Goal: Ask a question

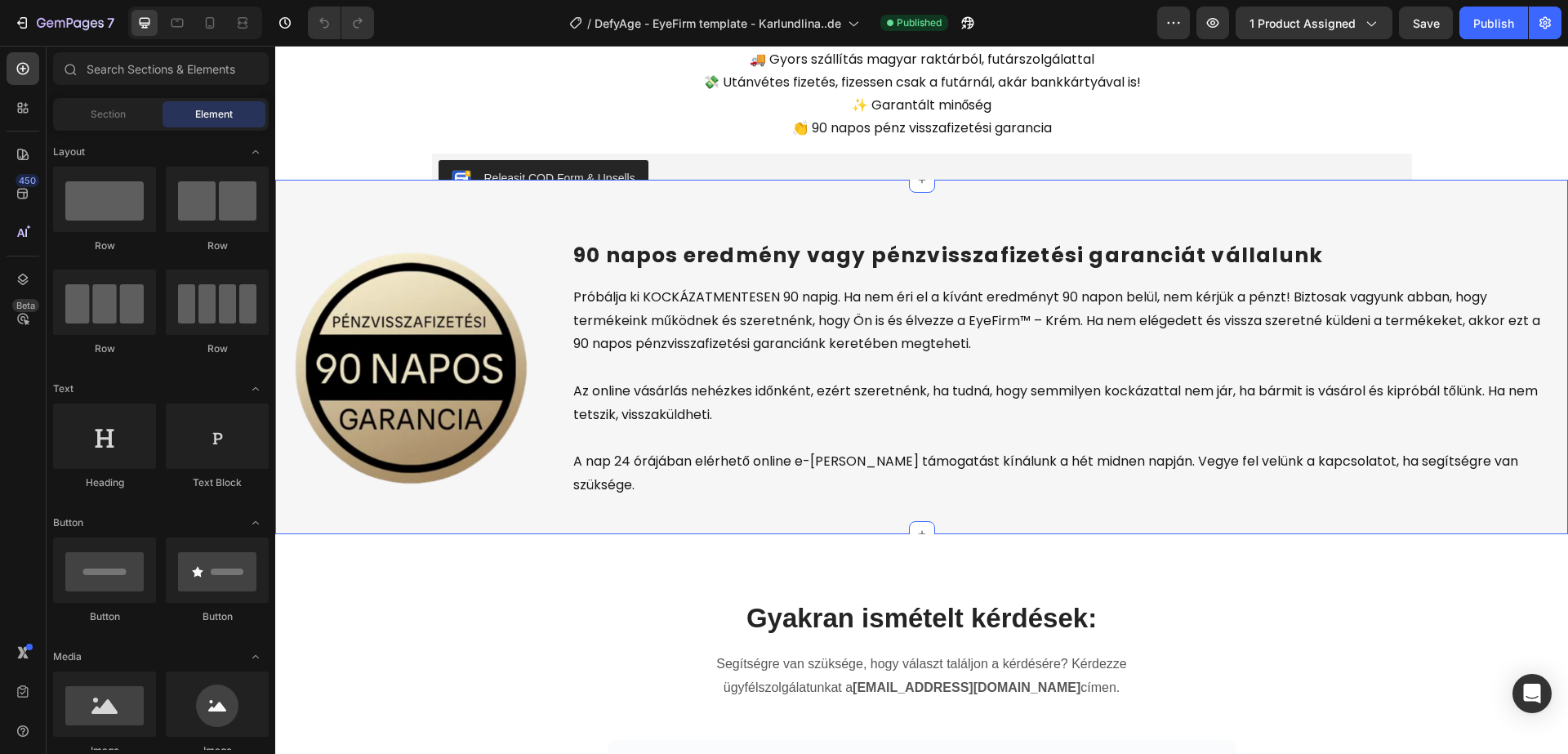
scroll to position [4747, 0]
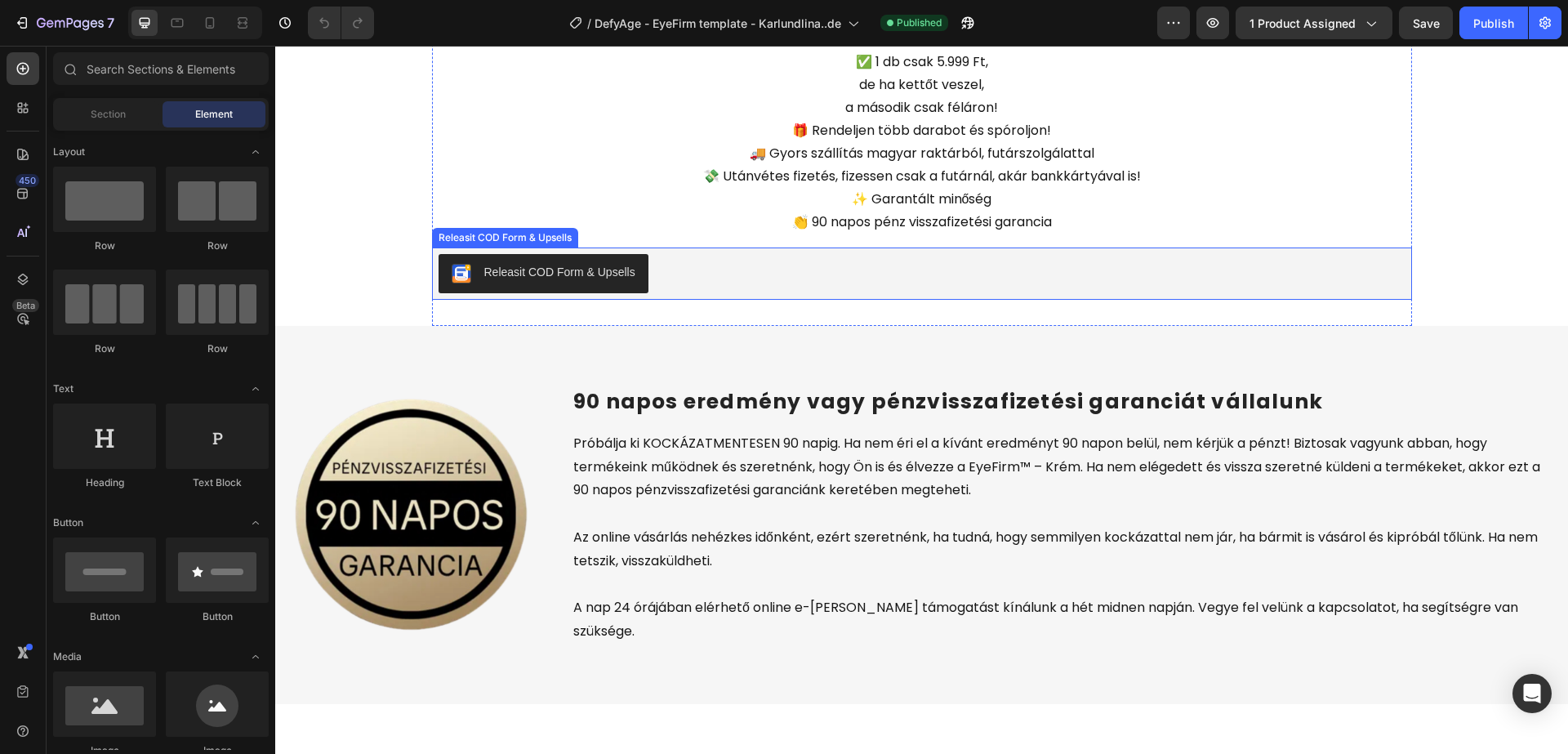
click at [715, 267] on div "Releasit COD Form & Upsells" at bounding box center [922, 274] width 966 height 40
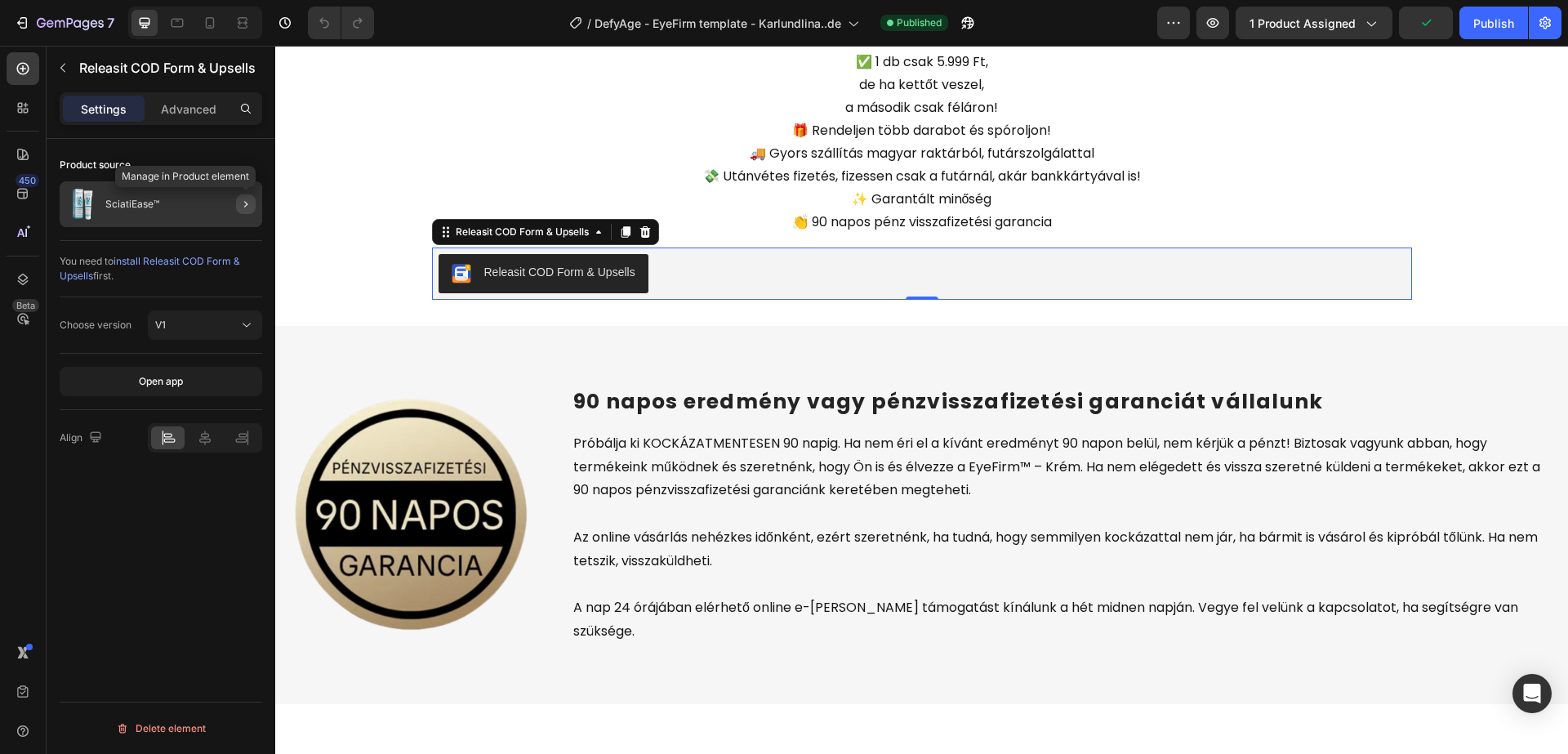
click at [240, 200] on icon "button" at bounding box center [245, 204] width 13 height 13
click at [154, 202] on p "SciatiEase™" at bounding box center [132, 204] width 54 height 11
click at [222, 211] on div at bounding box center [239, 204] width 46 height 46
click at [177, 206] on div "SciatiEase™" at bounding box center [161, 204] width 202 height 46
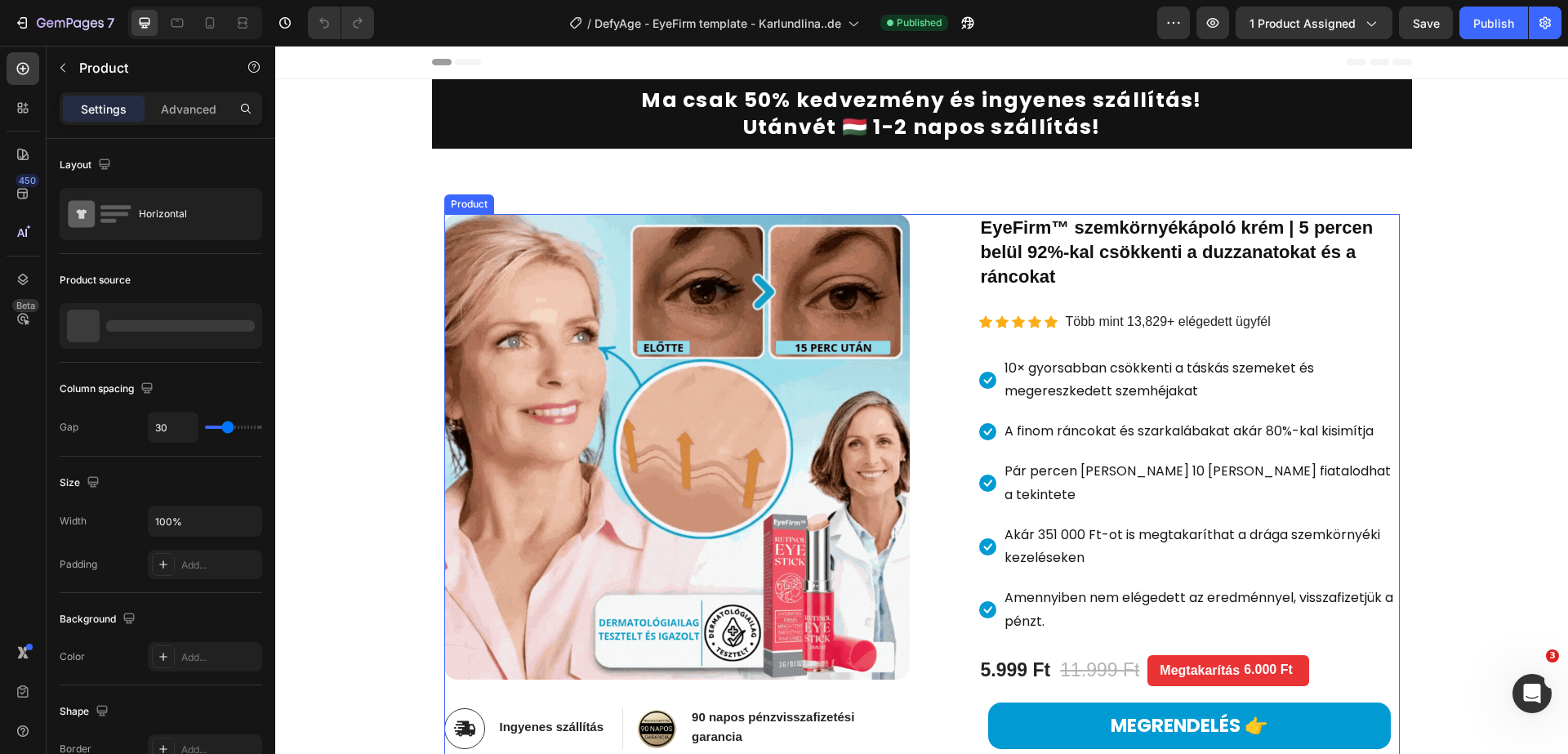
click at [924, 231] on div "Image Image Ingyenes szállítás Heading Row Image 90 napos pénzvisszafizetési ga…" at bounding box center [922, 626] width 955 height 824
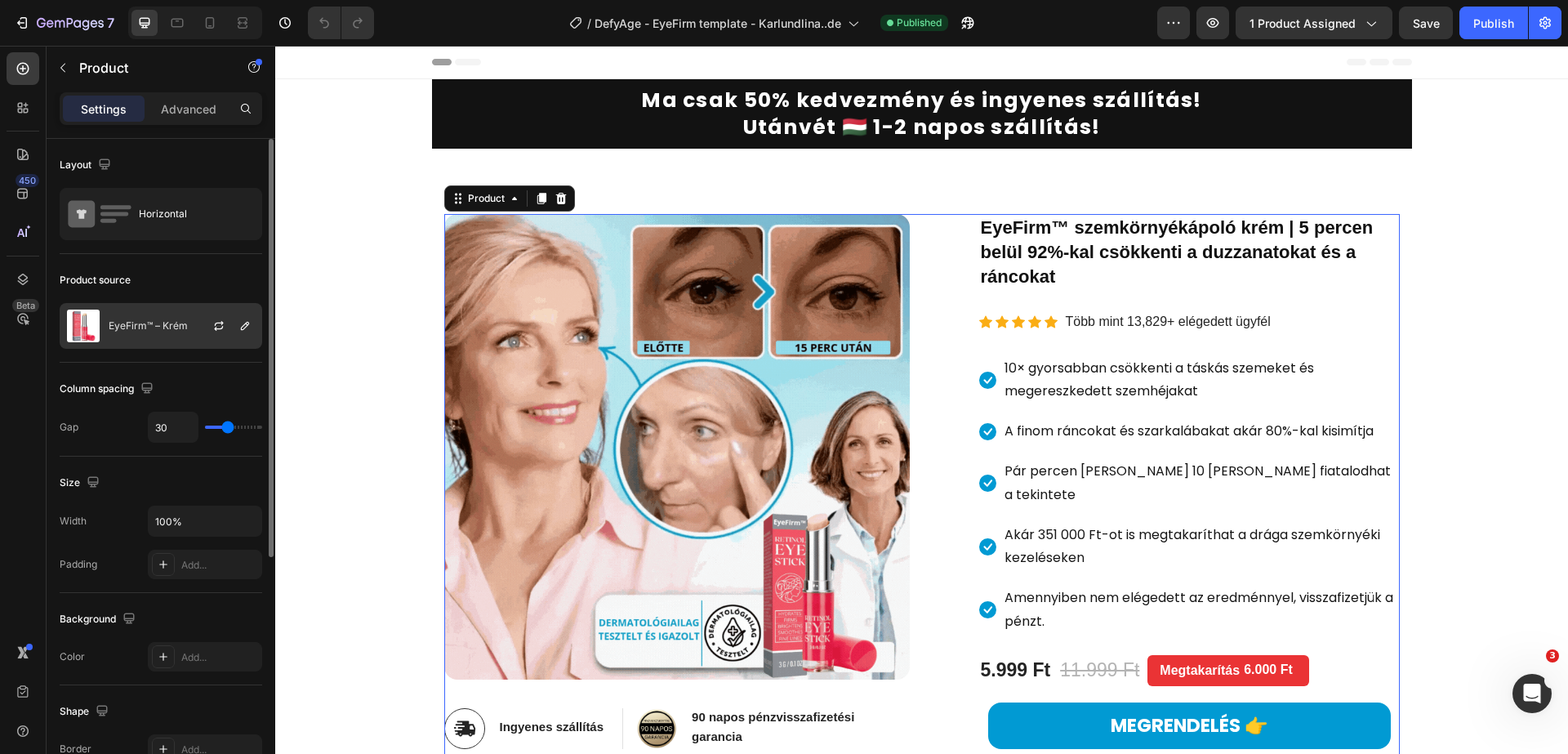
click at [184, 333] on div "EyeFirm™ – Krém" at bounding box center [161, 326] width 202 height 46
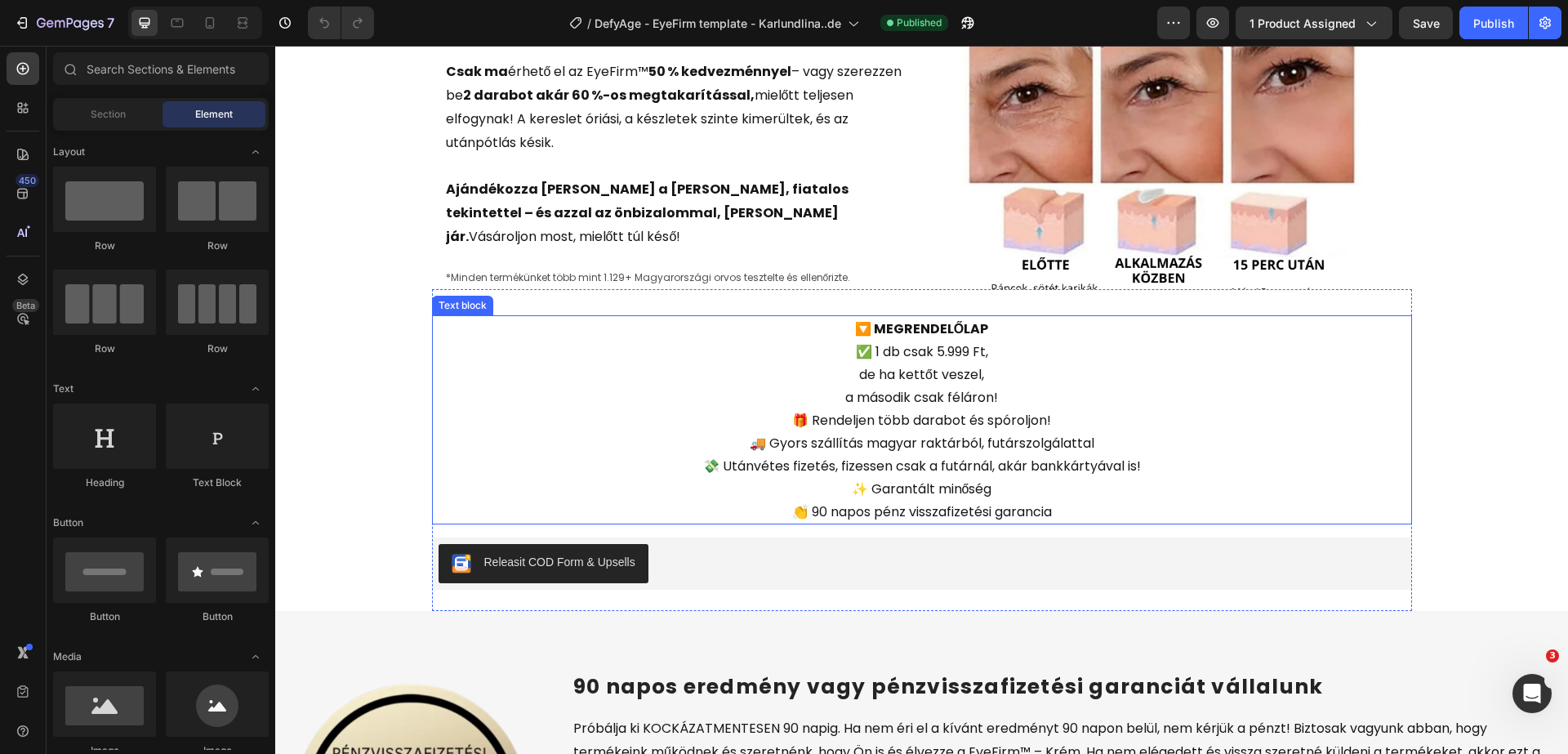
scroll to position [4519, 0]
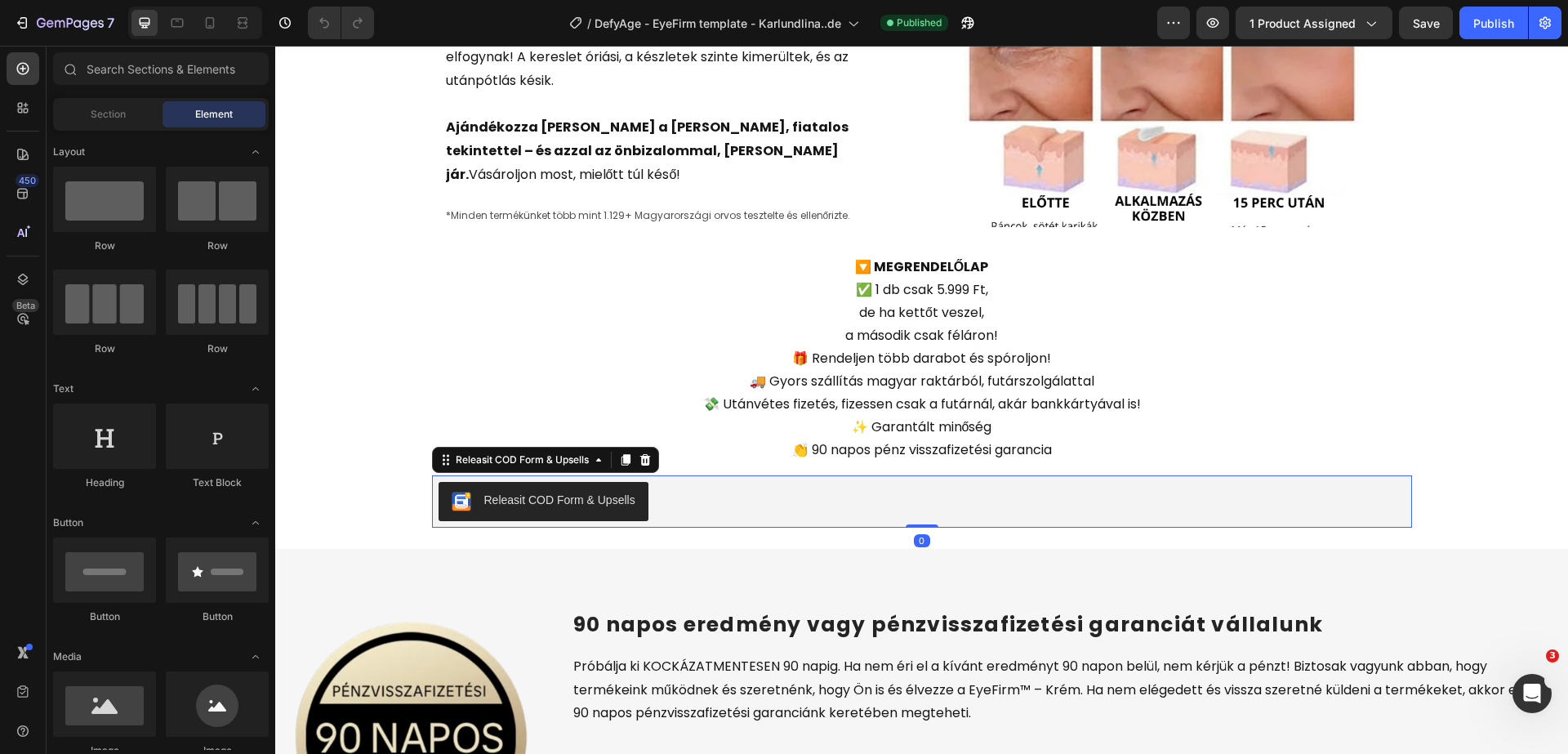
click at [815, 506] on div "Releasit COD Form & Upsells" at bounding box center [922, 501] width 966 height 40
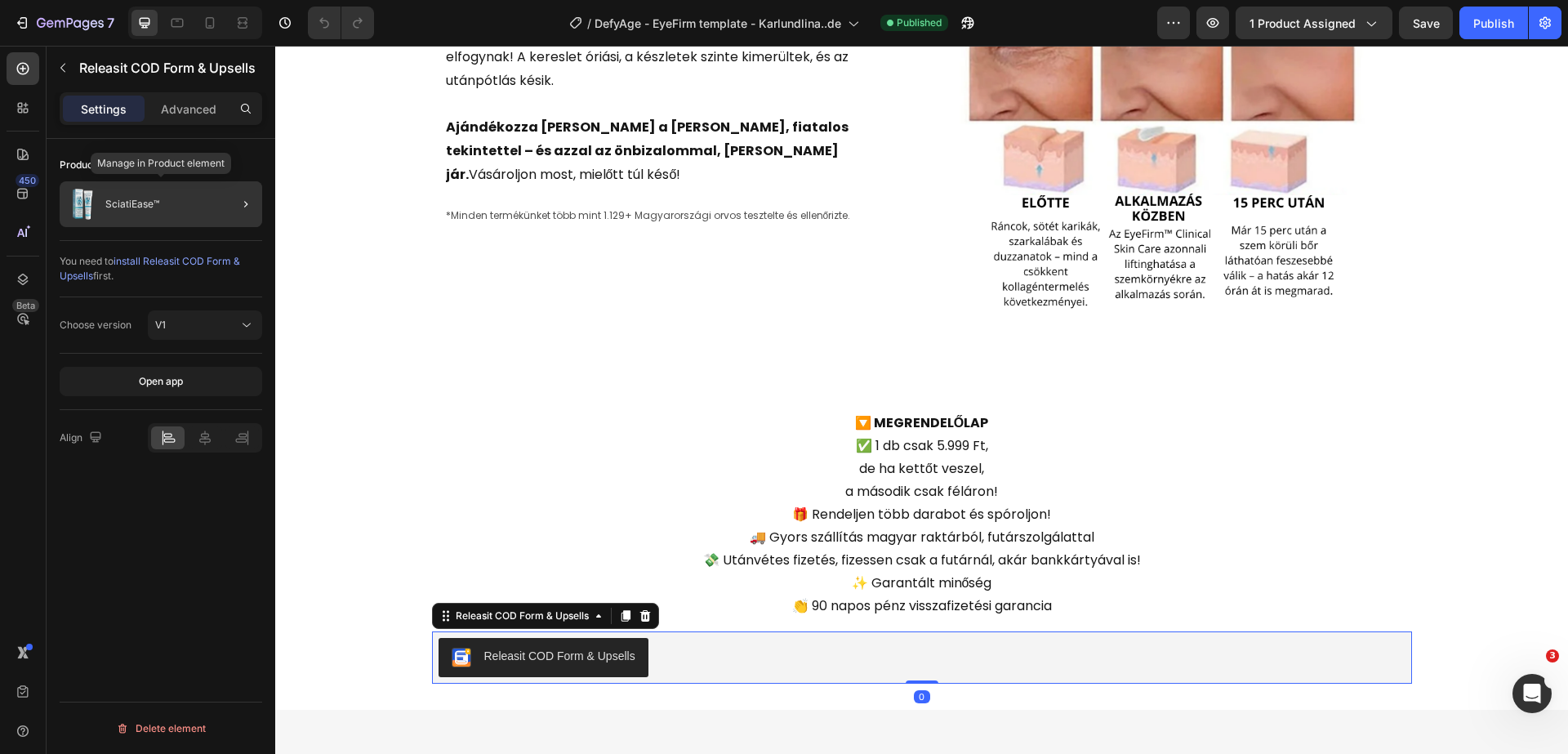
click at [176, 188] on div "SciatiEase™" at bounding box center [161, 204] width 202 height 46
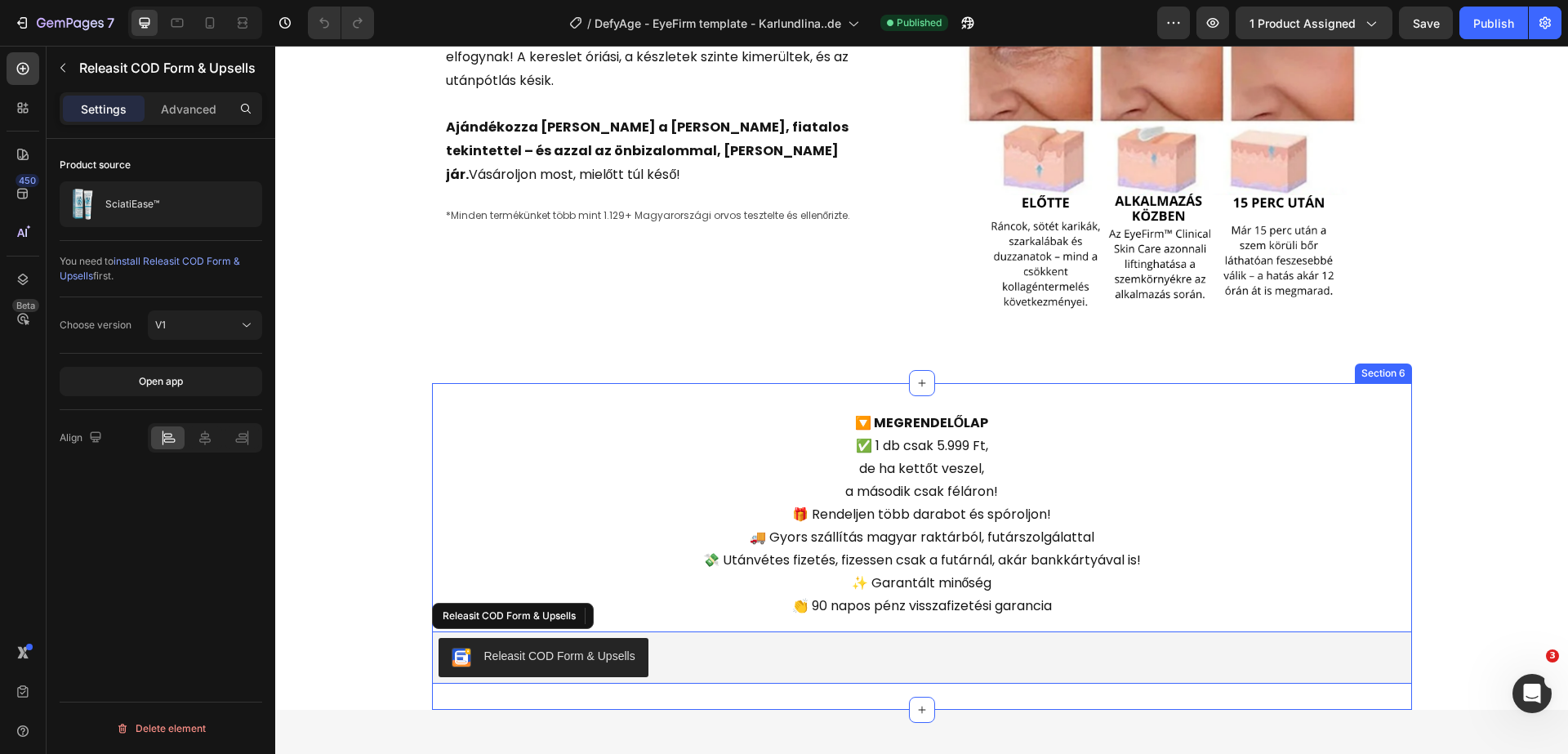
click at [718, 657] on div "Releasit COD Form & Upsells" at bounding box center [922, 657] width 966 height 40
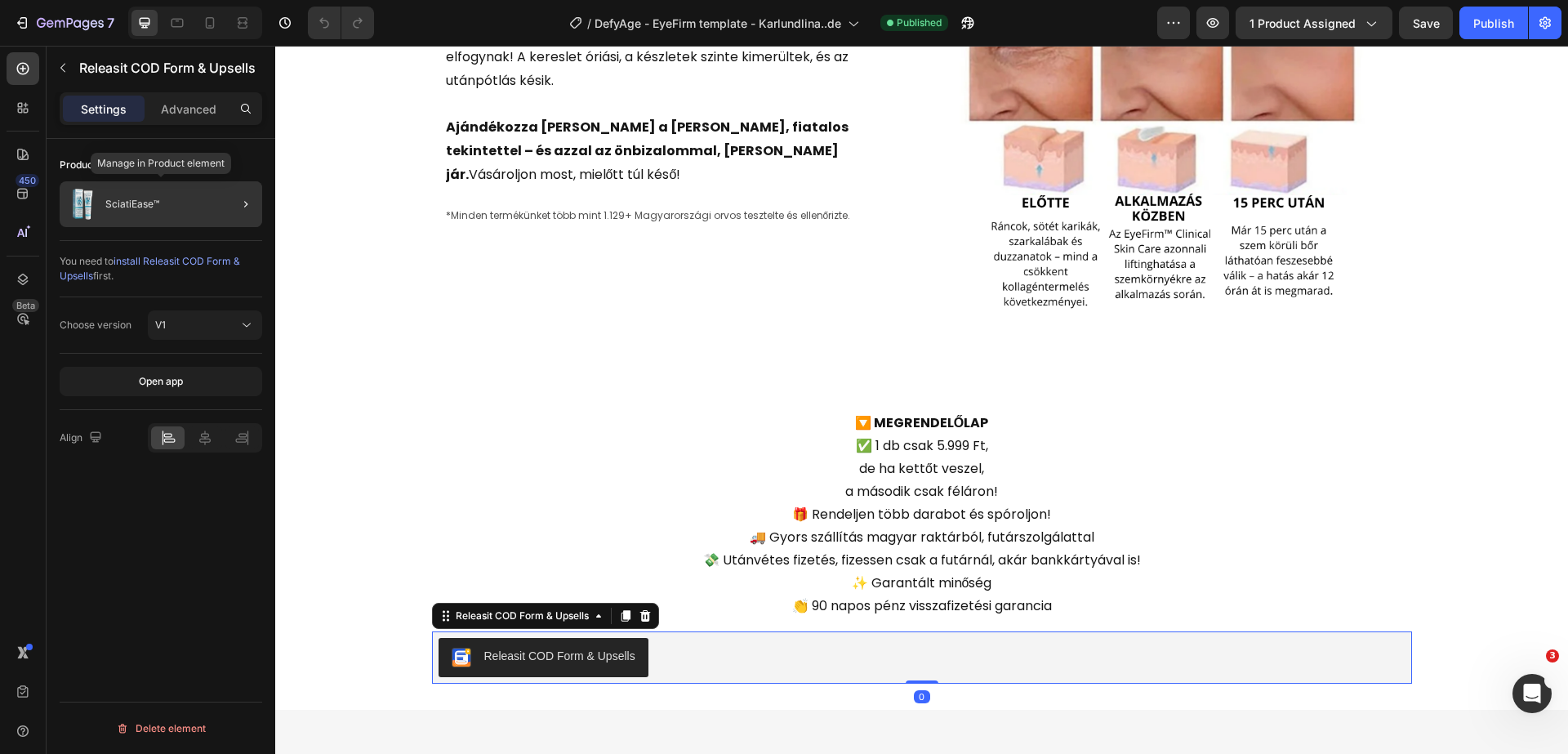
click at [160, 220] on div "SciatiEase™" at bounding box center [161, 204] width 202 height 46
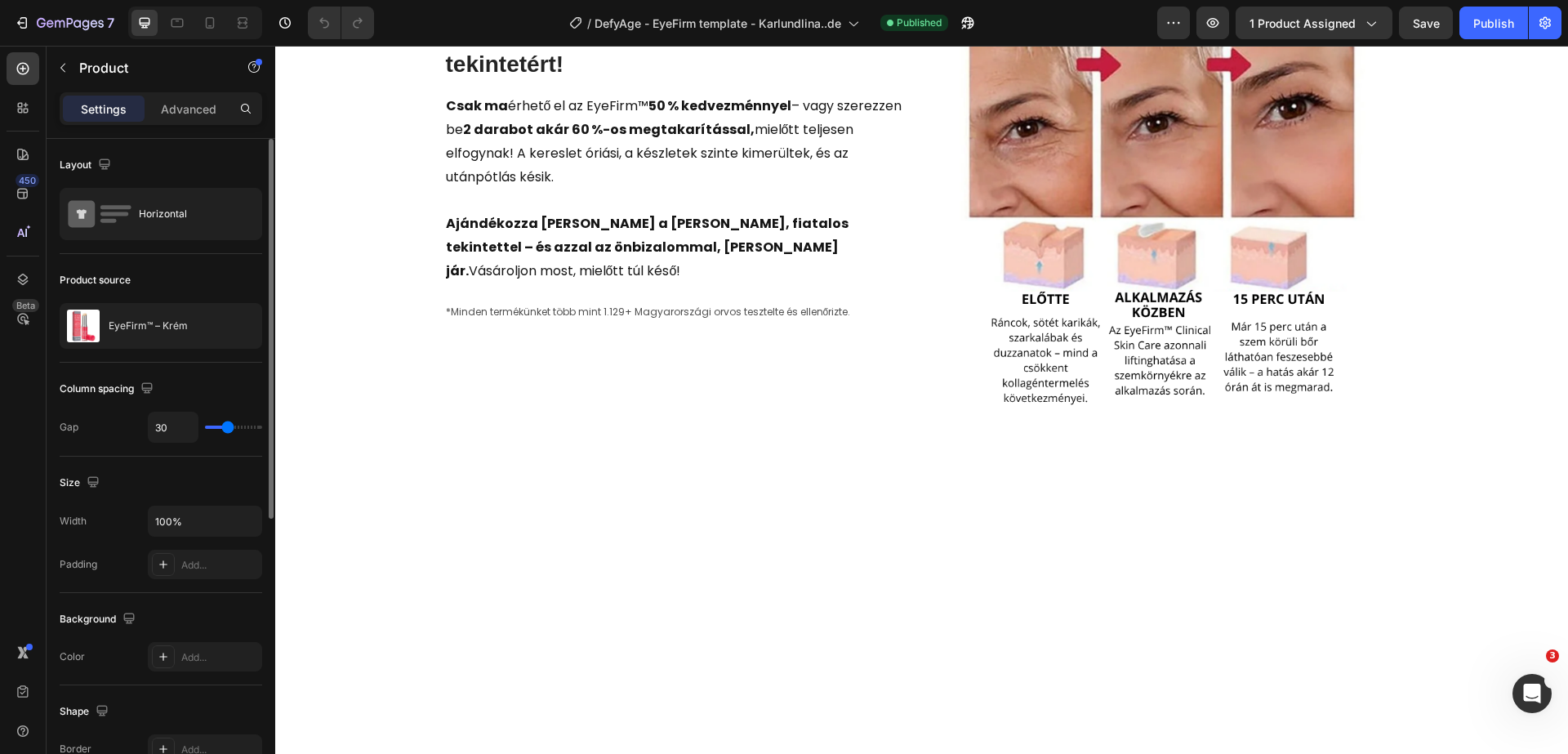
scroll to position [3716, 0]
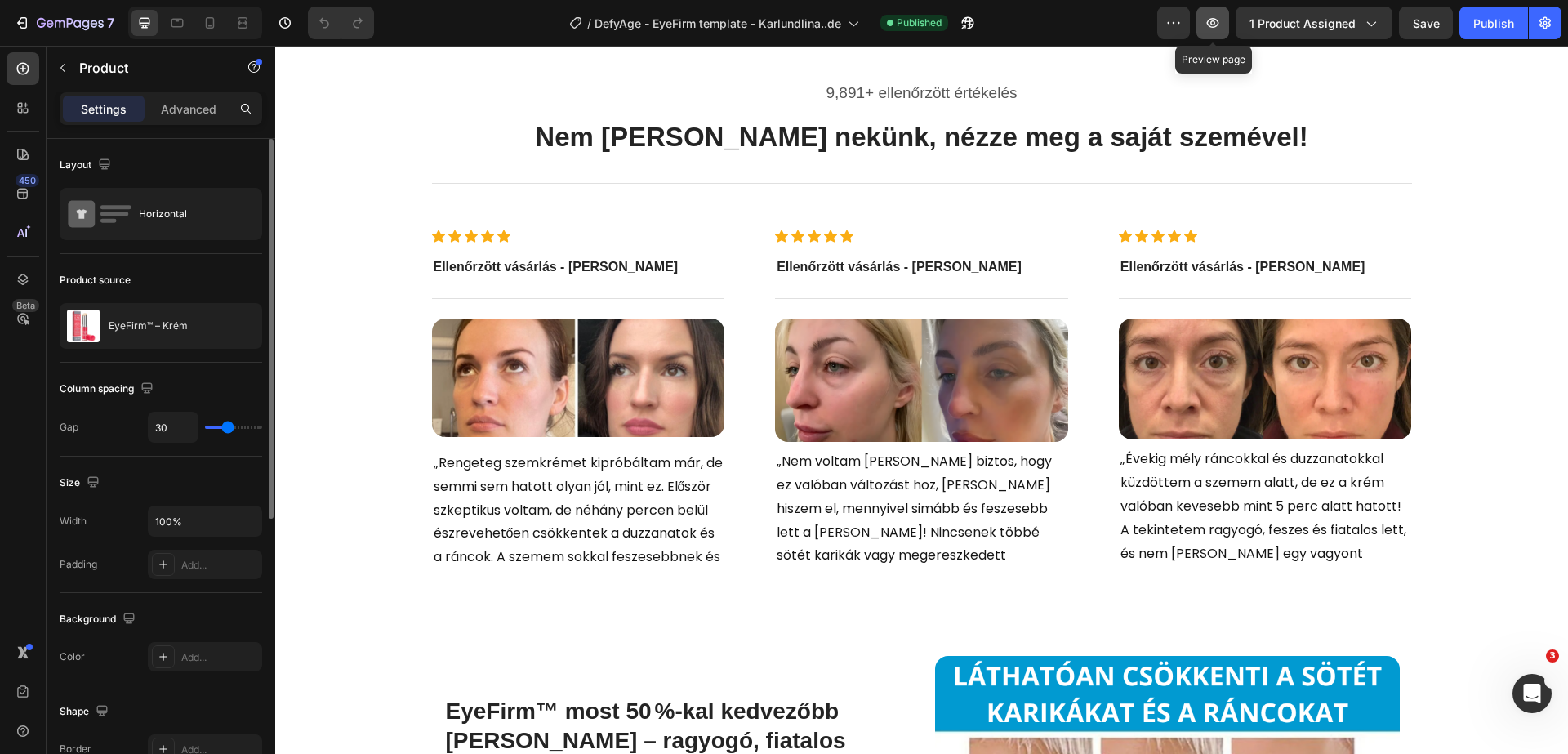
click at [1219, 28] on icon "button" at bounding box center [1213, 23] width 17 height 17
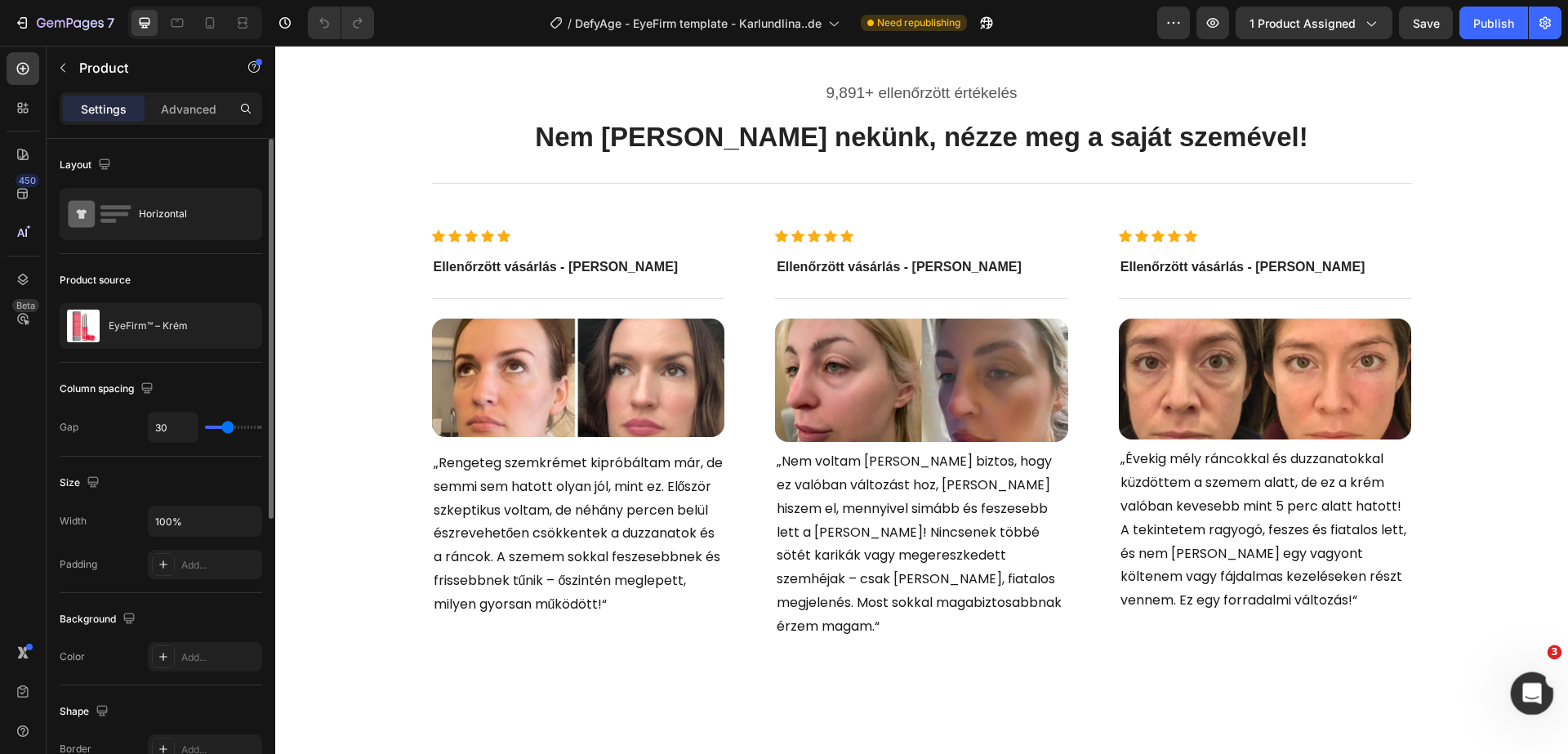
click at [1528, 687] on icon "Open Intercom Messenger" at bounding box center [1529, 692] width 27 height 27
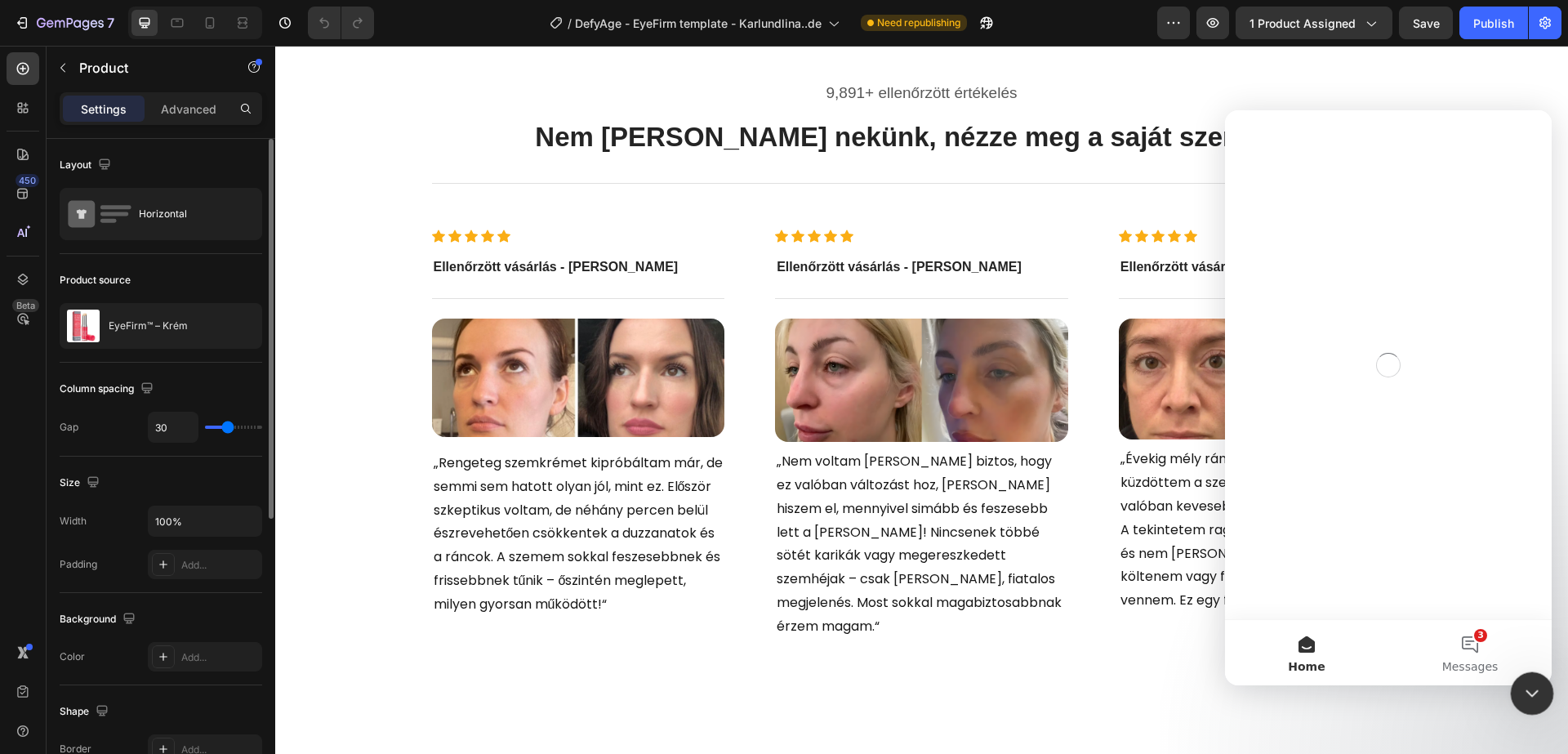
scroll to position [0, 0]
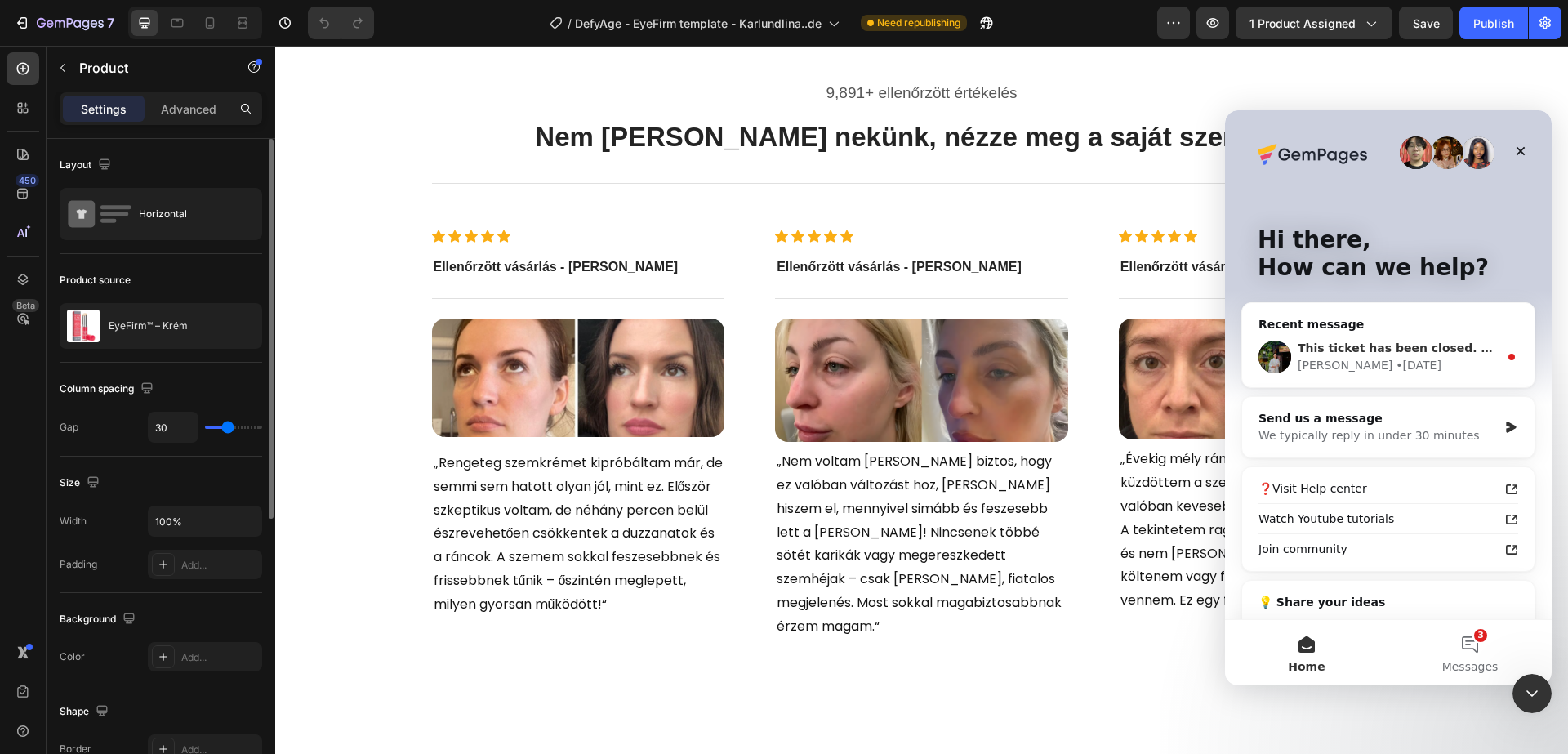
click at [1396, 360] on div "• [DATE]" at bounding box center [1418, 365] width 46 height 17
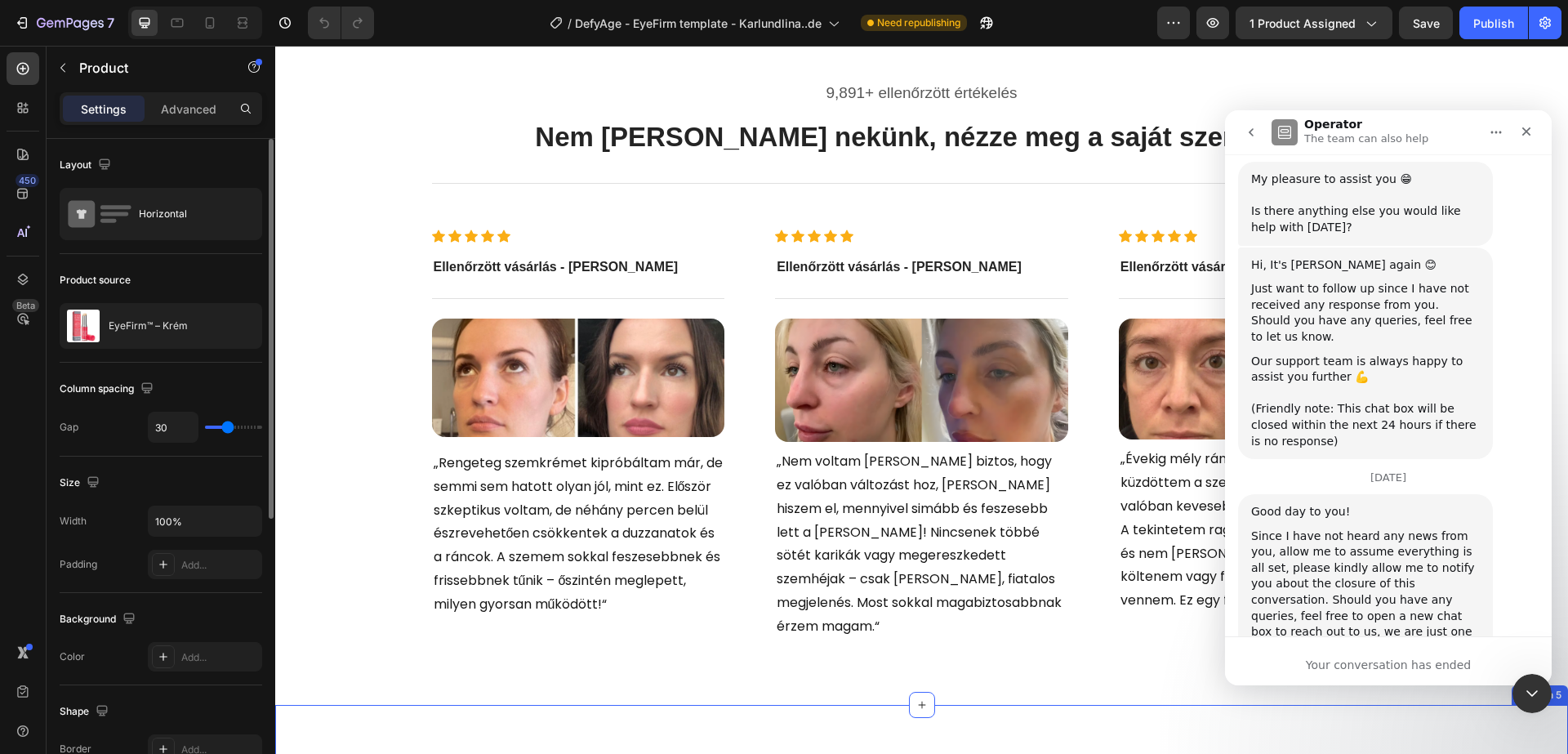
scroll to position [4086, 0]
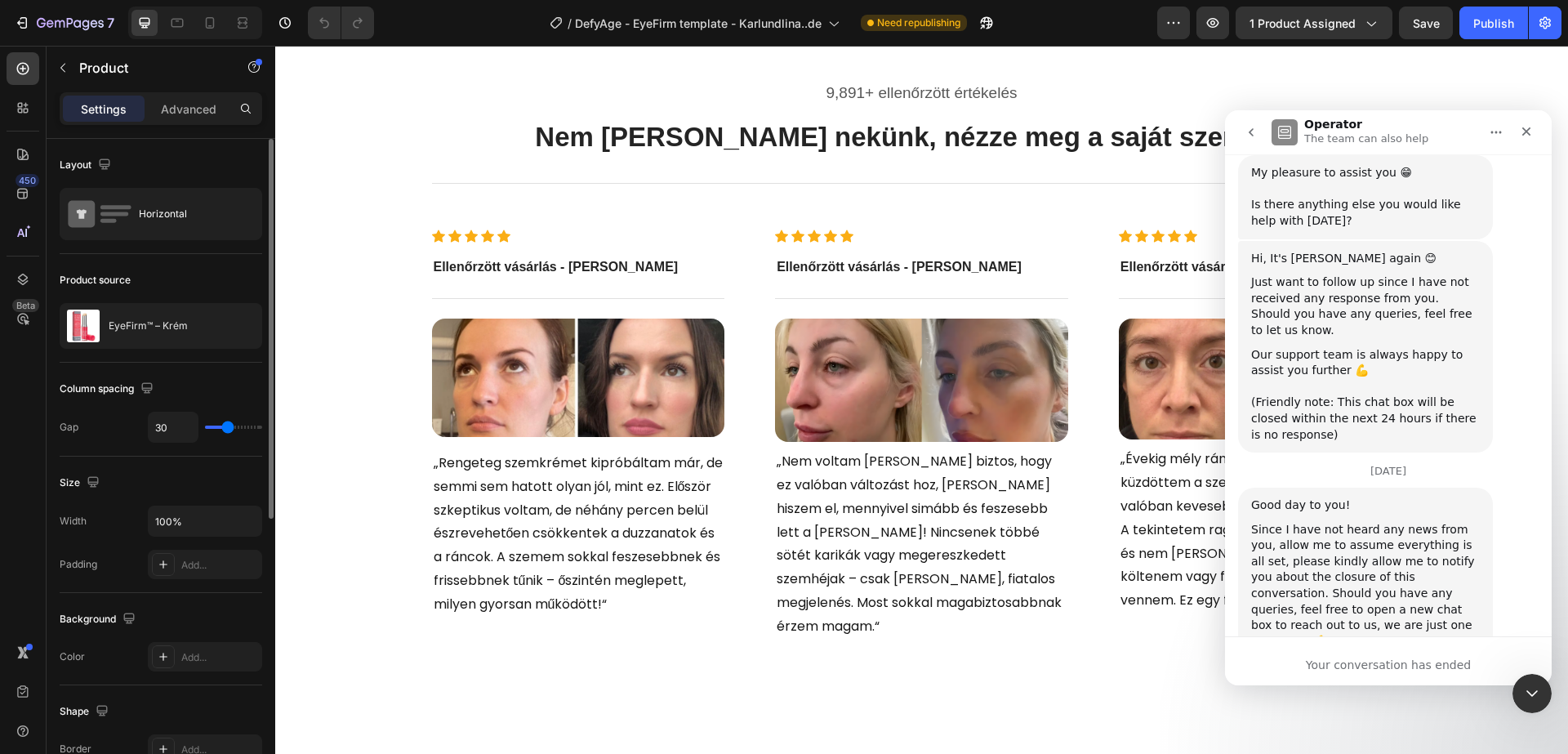
click at [1251, 137] on icon "go back" at bounding box center [1251, 132] width 13 height 13
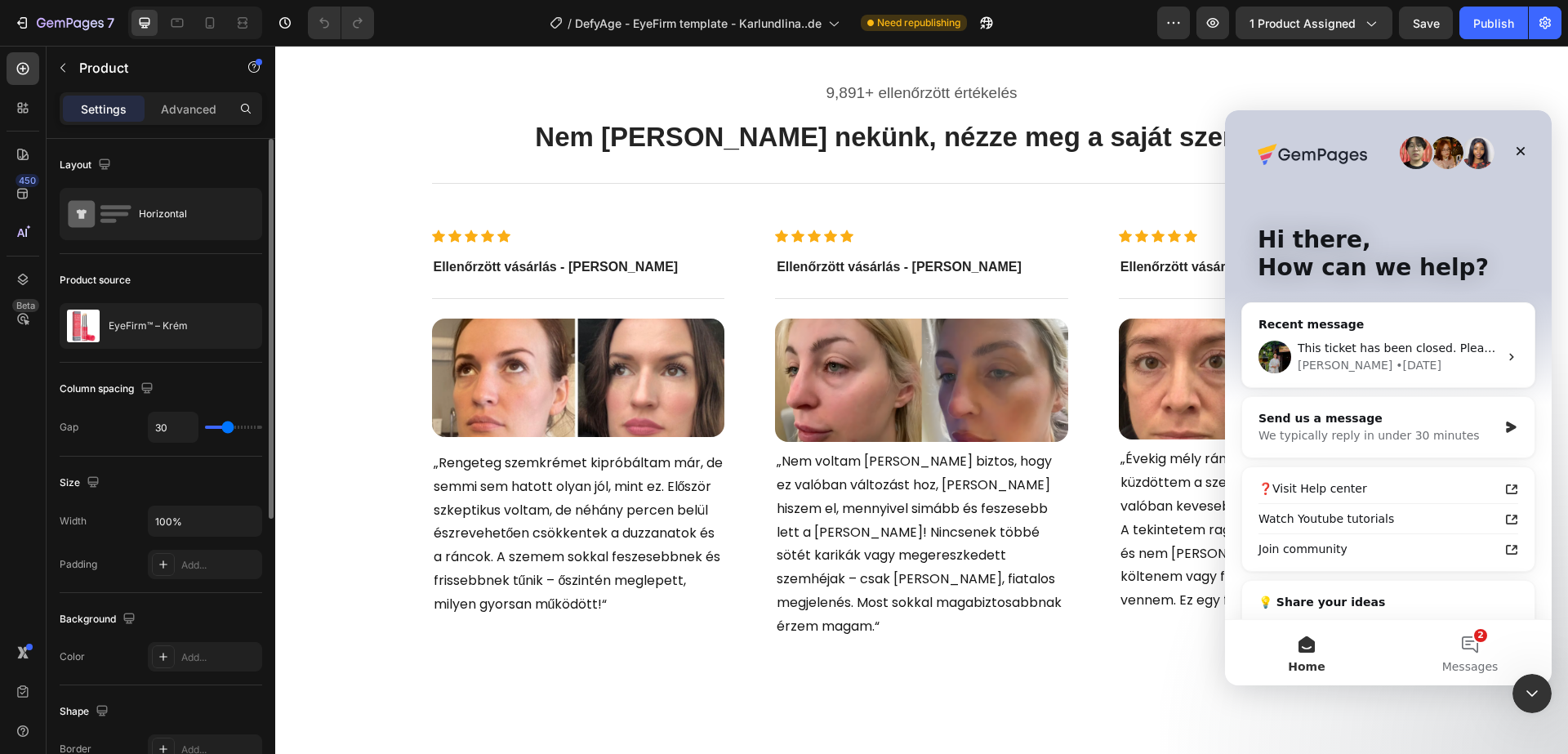
scroll to position [0, 0]
click at [1438, 428] on div "We typically reply in under 30 minutes" at bounding box center [1378, 436] width 239 height 17
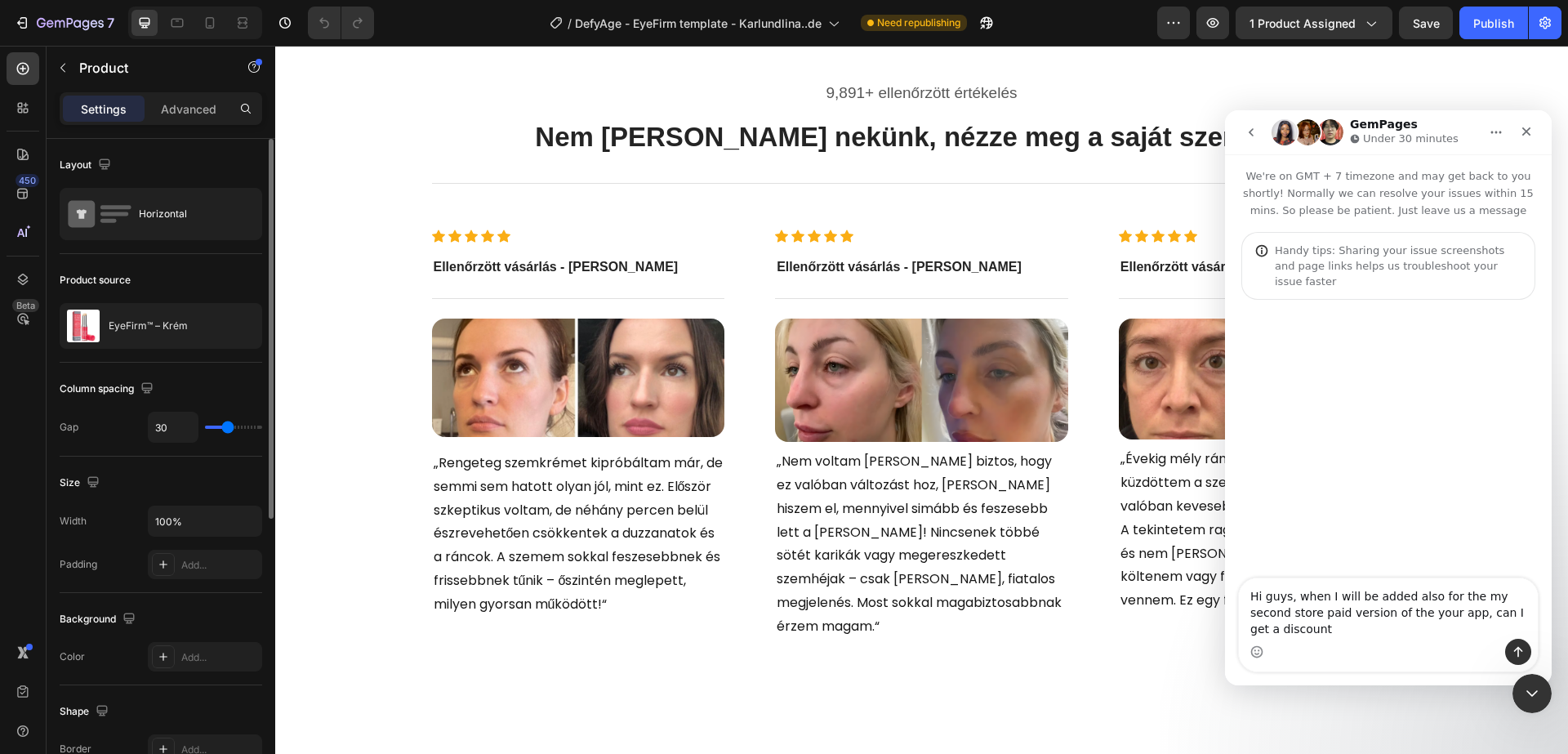
type textarea "Hi guys, when I will be added also for the my second store paid version of the …"
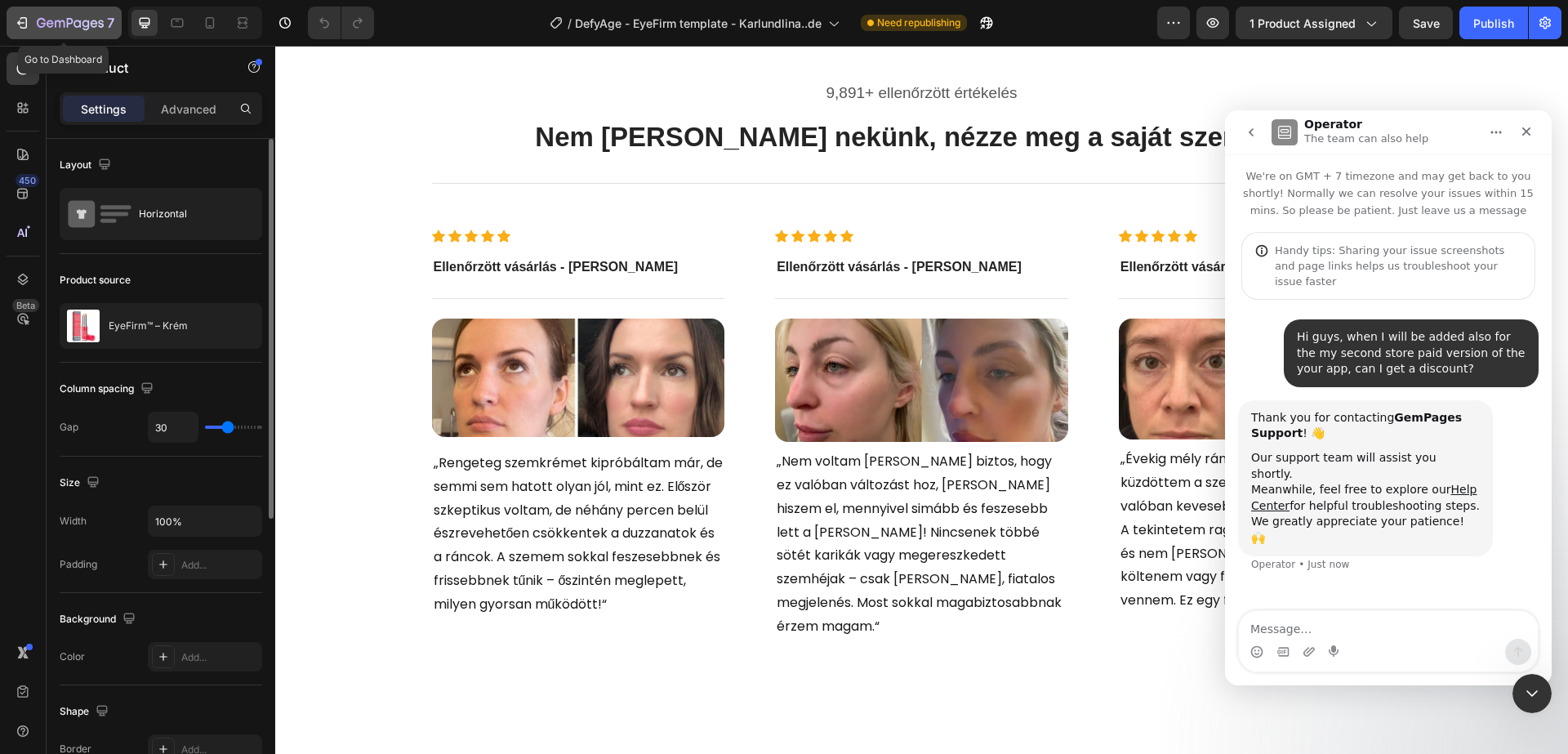
click at [26, 11] on button "7" at bounding box center [63, 22] width 115 height 33
